Goal: Information Seeking & Learning: Learn about a topic

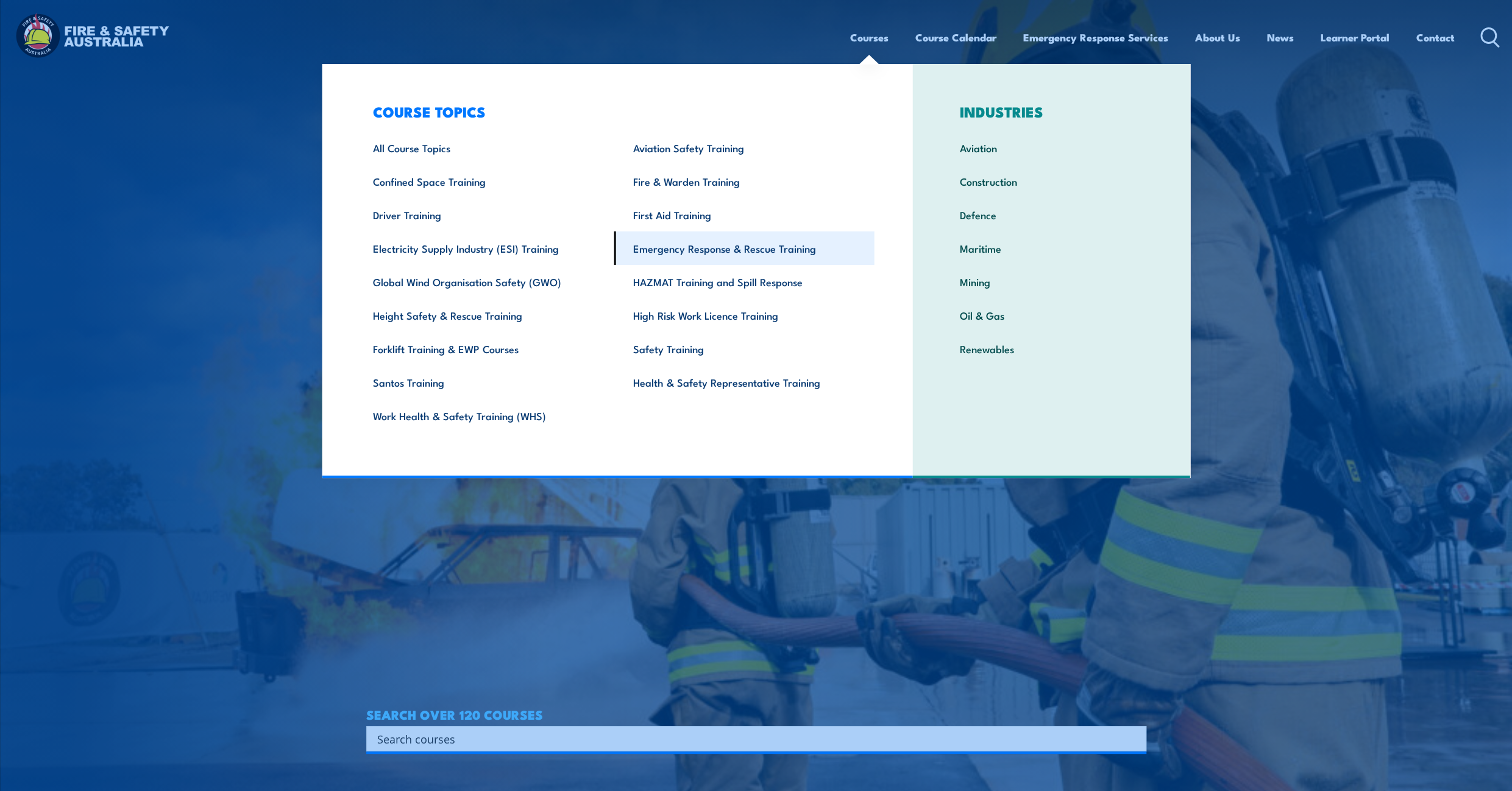
click at [803, 251] on link "Emergency Response & Rescue Training" at bounding box center [744, 248] width 260 height 33
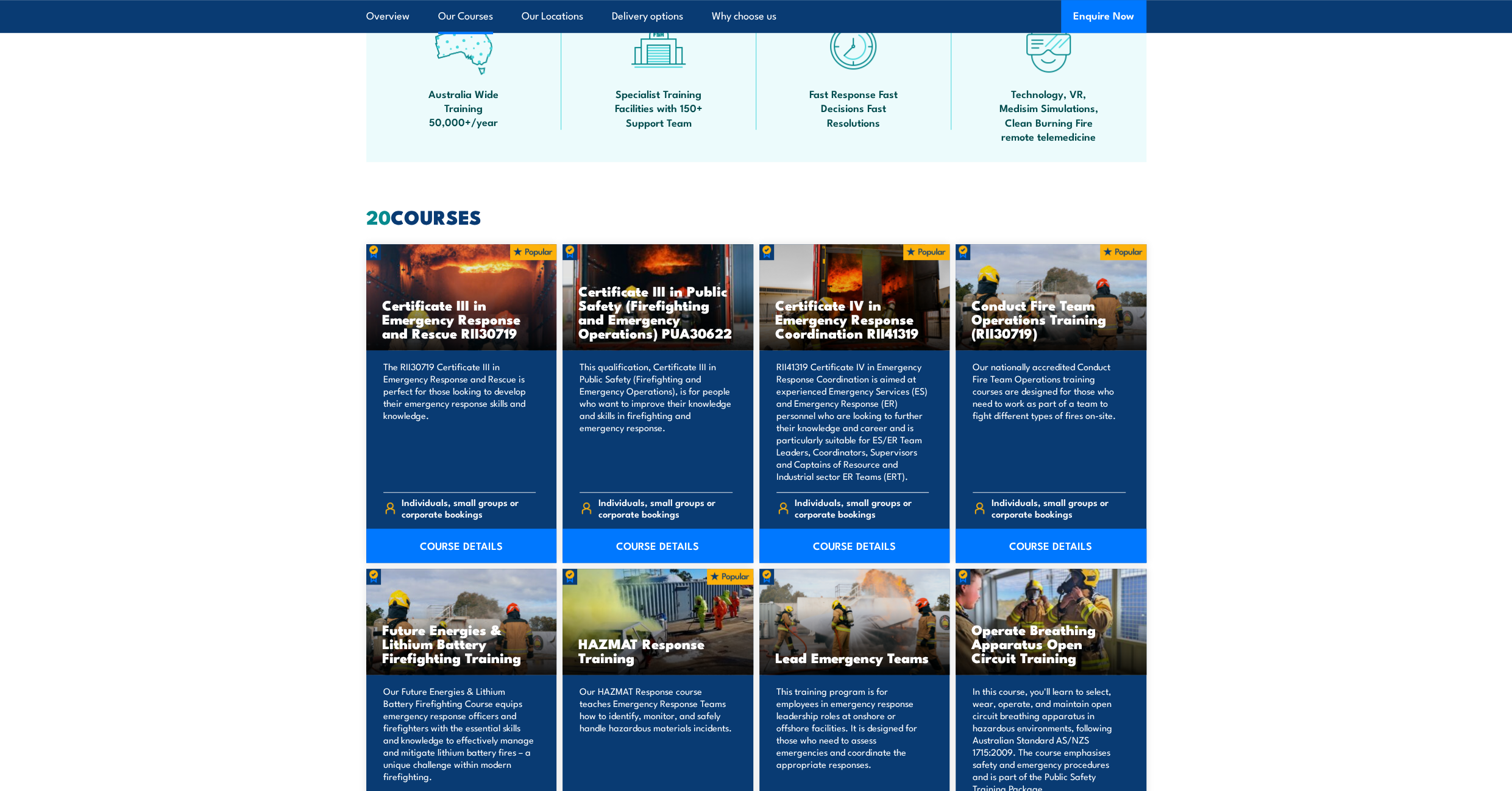
scroll to position [914, 0]
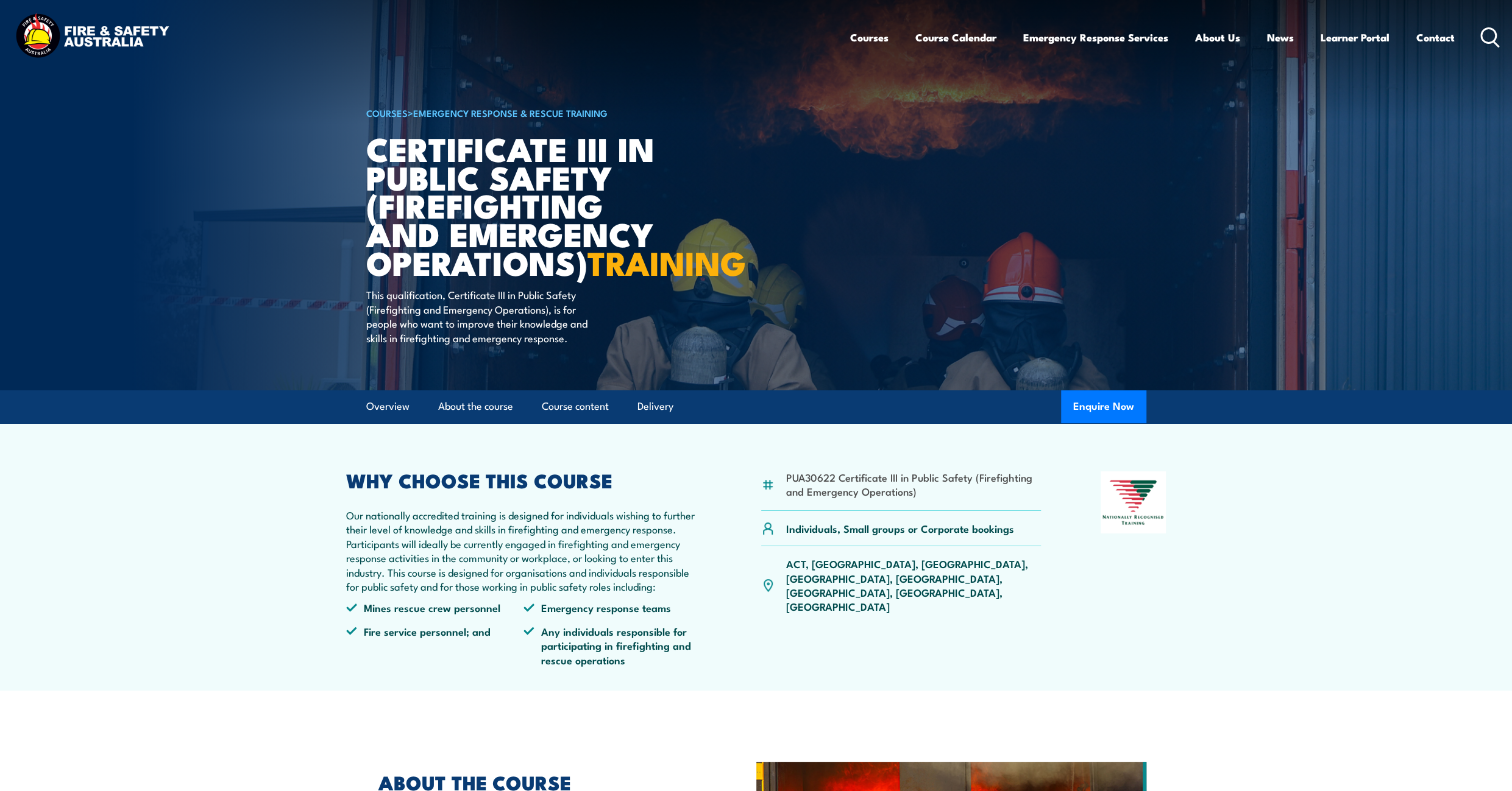
click at [124, 509] on section "PUA30622 Certificate III in Public Safety (Firefighting and Emergency Operation…" at bounding box center [756, 557] width 1512 height 268
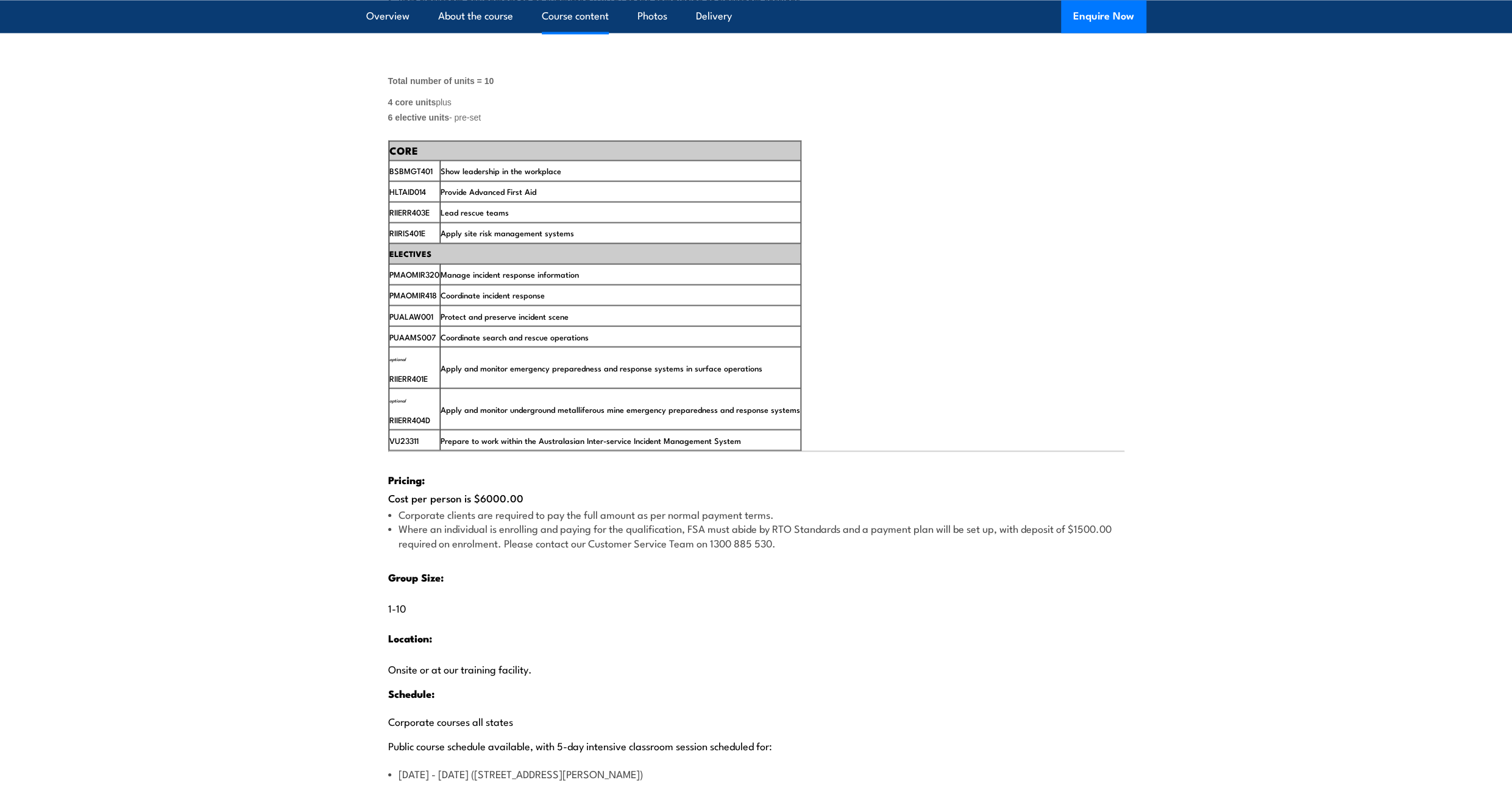
scroll to position [2071, 0]
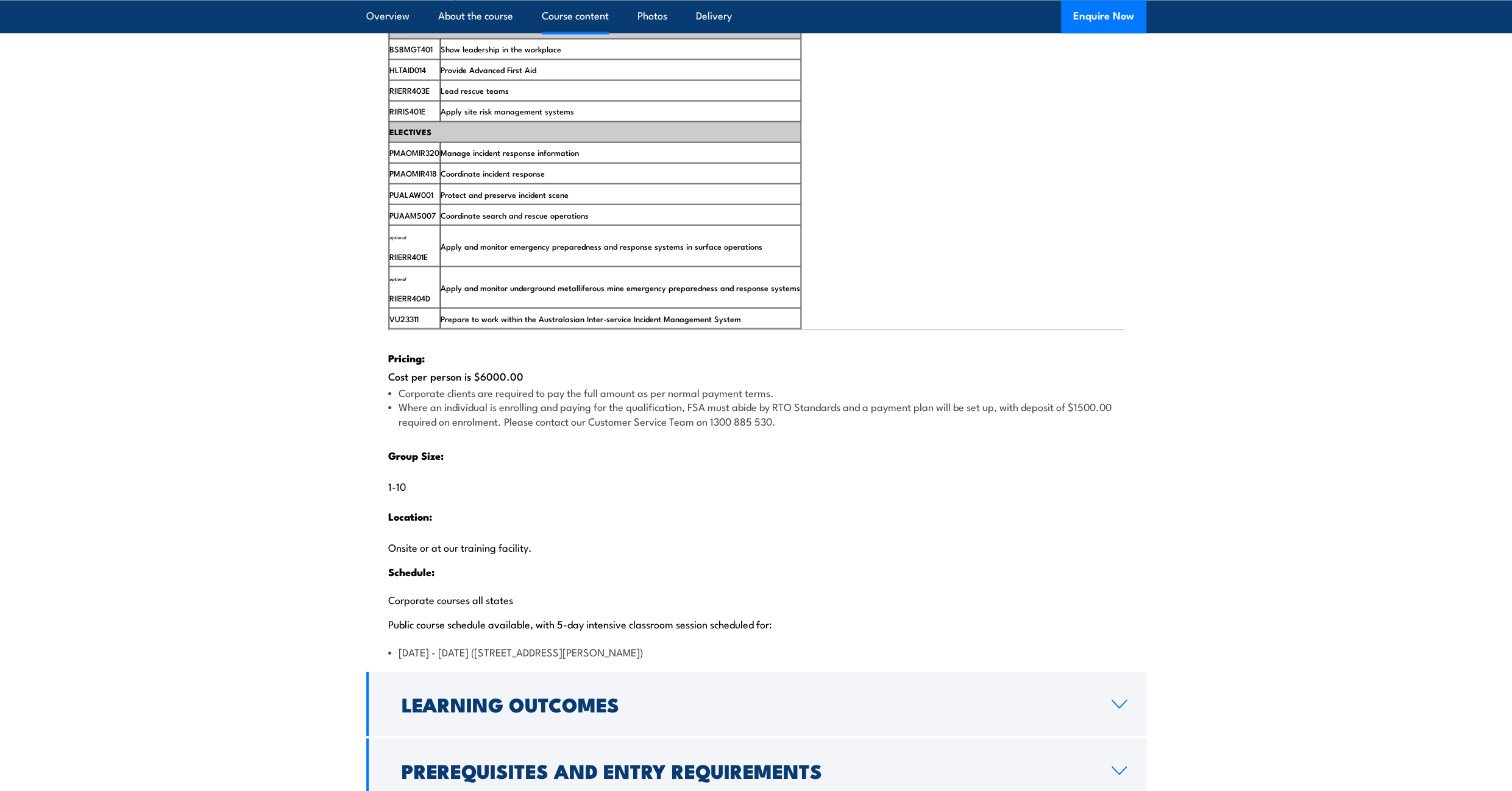
drag, startPoint x: 473, startPoint y: 416, endPoint x: 558, endPoint y: 416, distance: 85.0
click at [558, 416] on div "Pricing: Cost per person is $6000.00 Corporate clients are required to pay the …" at bounding box center [756, 494] width 736 height 329
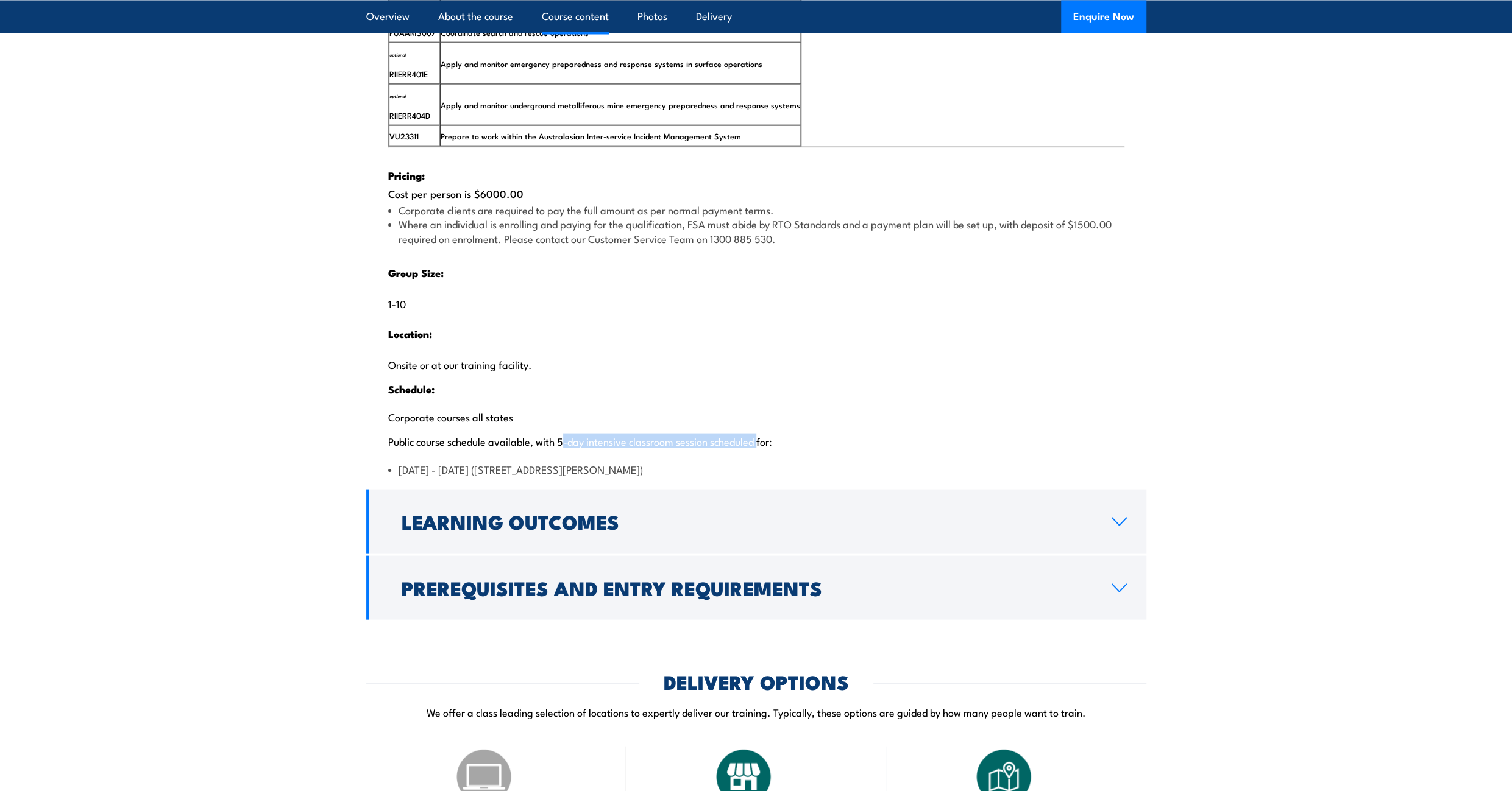
drag, startPoint x: 560, startPoint y: 478, endPoint x: 758, endPoint y: 475, distance: 198.0
click at [758, 447] on p "Corporate courses all states Public course schedule available, with 5-day inten…" at bounding box center [756, 428] width 736 height 37
click at [1014, 530] on h2 "Learning Outcomes" at bounding box center [747, 521] width 690 height 17
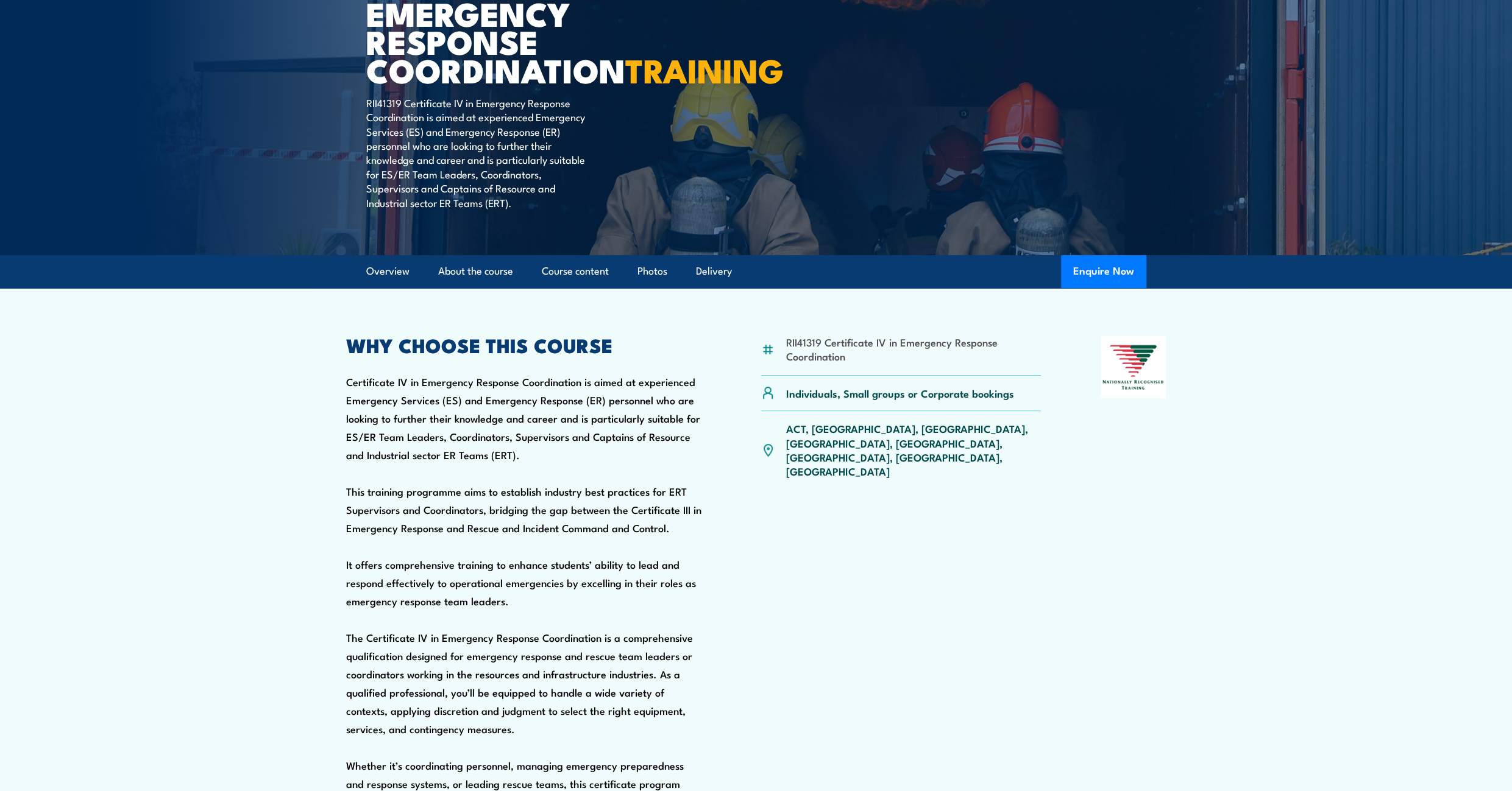
scroll to position [0, 0]
